Goal: Find specific page/section: Find specific page/section

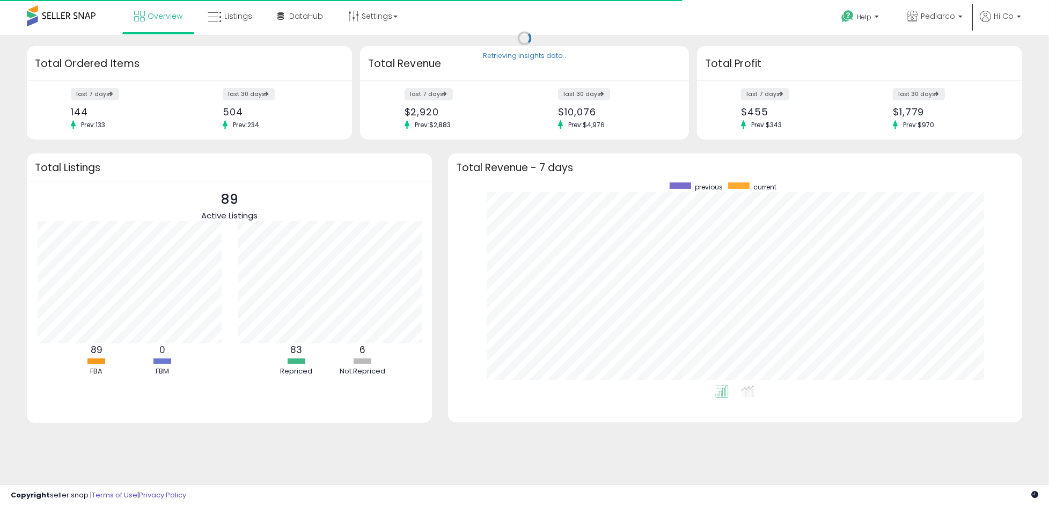
scroll to position [203, 552]
click at [232, 19] on span "Listings" at bounding box center [238, 16] width 28 height 11
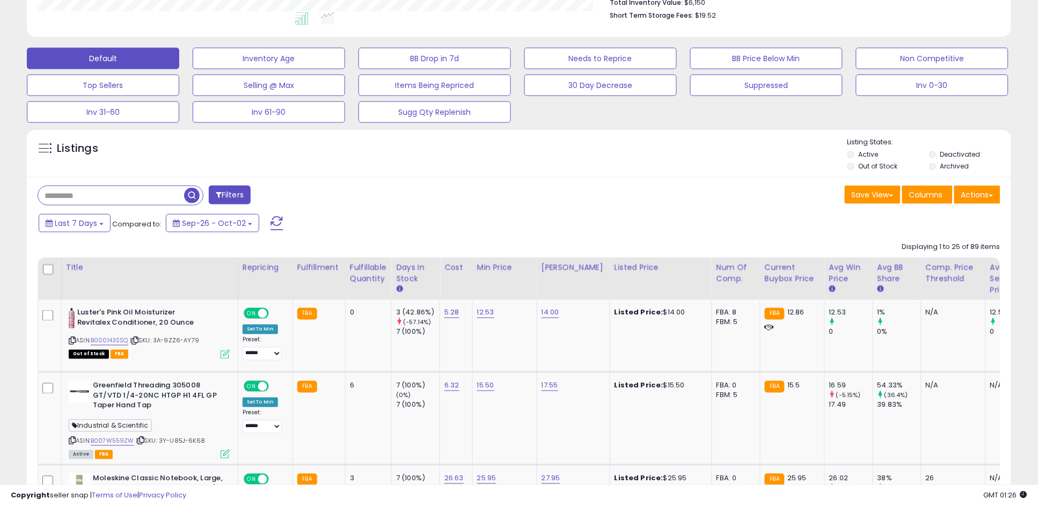
scroll to position [333, 0]
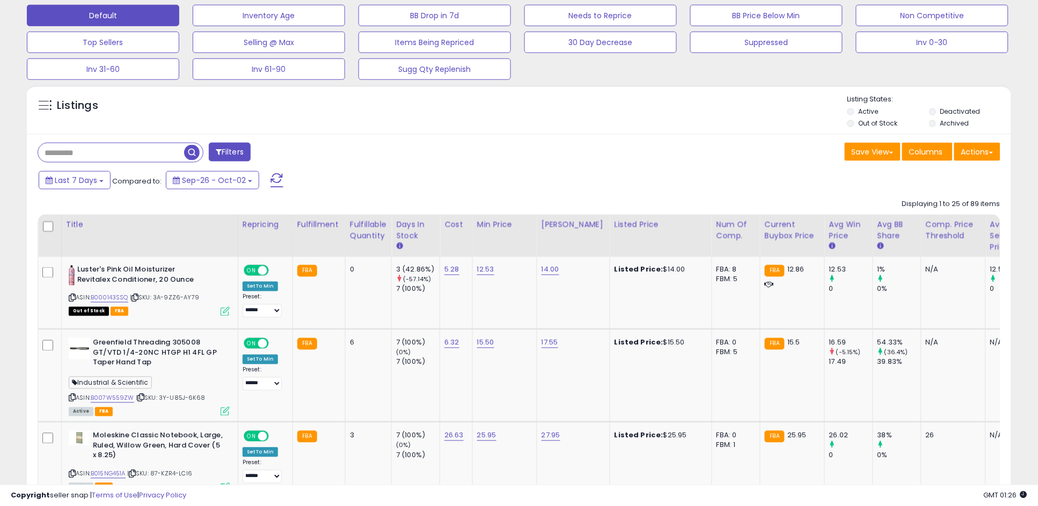
click at [142, 156] on input "text" at bounding box center [111, 152] width 146 height 19
type input "*******"
click at [288, 150] on span "button" at bounding box center [287, 153] width 16 height 16
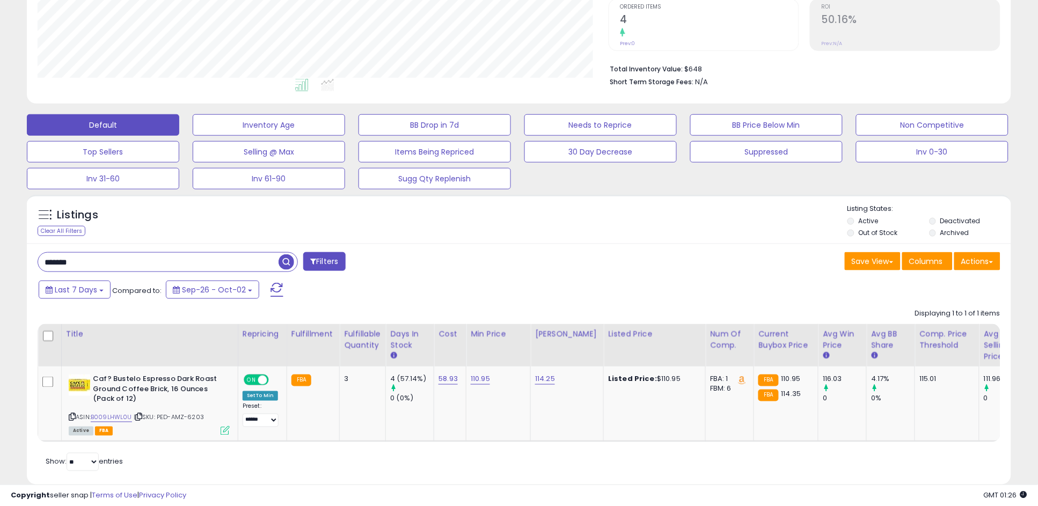
scroll to position [236, 0]
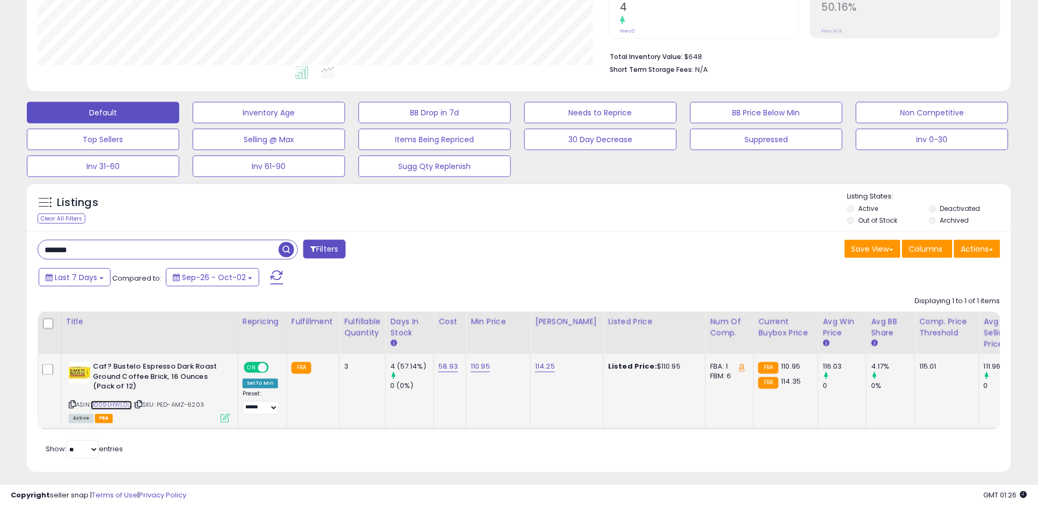
click at [117, 404] on link "B009LHWL0U" at bounding box center [111, 405] width 41 height 9
